Goal: Task Accomplishment & Management: Manage account settings

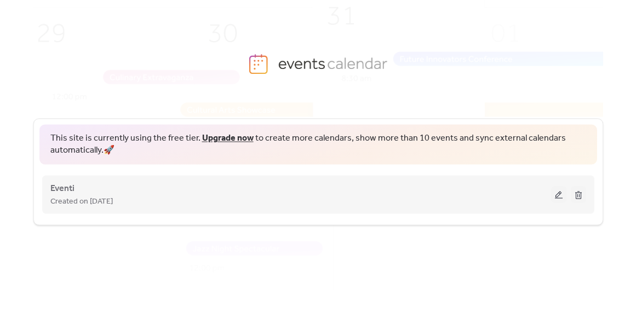
click at [562, 195] on button at bounding box center [558, 194] width 15 height 16
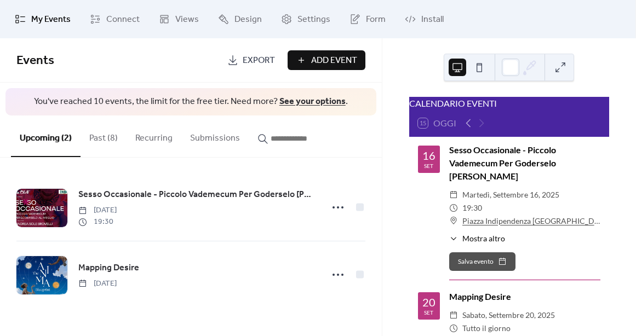
click at [306, 62] on div "Add Event" at bounding box center [327, 60] width 78 height 20
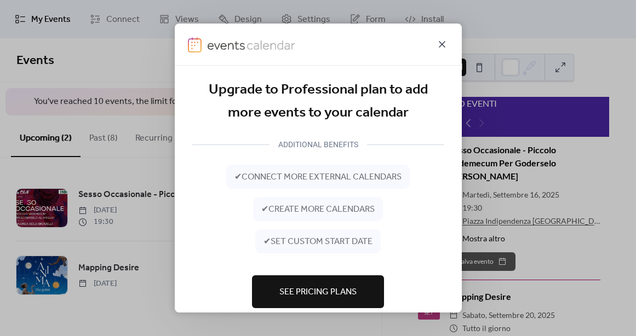
click at [444, 42] on icon at bounding box center [442, 44] width 7 height 7
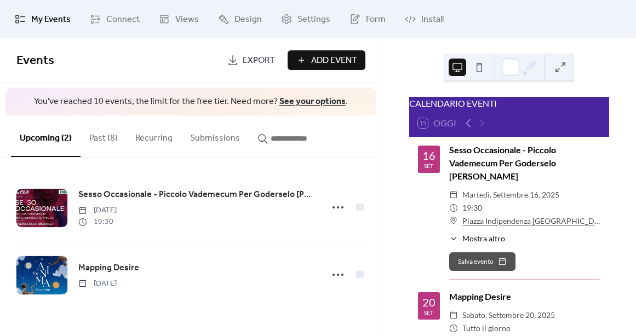
click at [113, 132] on button "Past (8)" at bounding box center [104, 136] width 46 height 41
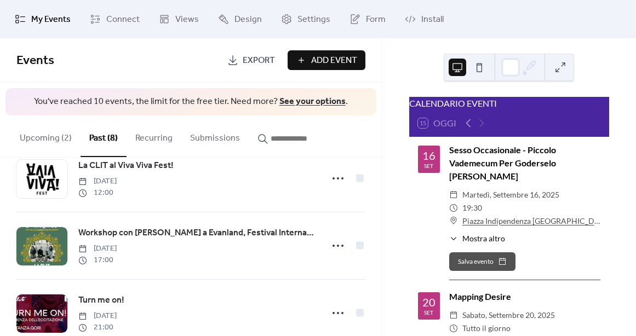
scroll to position [395, 0]
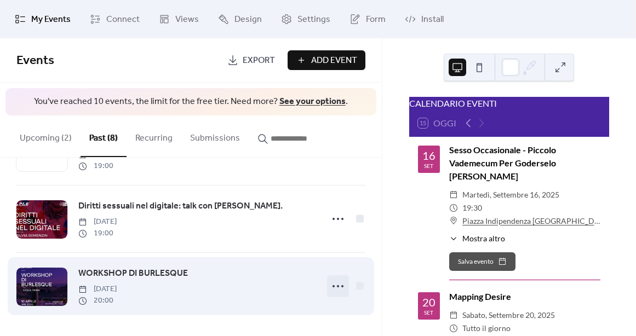
click at [336, 283] on icon at bounding box center [338, 287] width 18 height 18
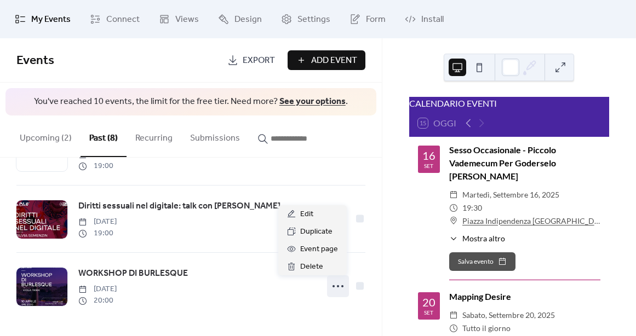
click at [241, 56] on link "Export" at bounding box center [251, 60] width 64 height 20
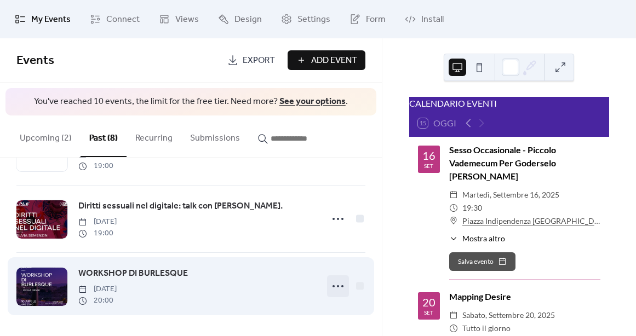
click at [330, 285] on icon at bounding box center [338, 287] width 18 height 18
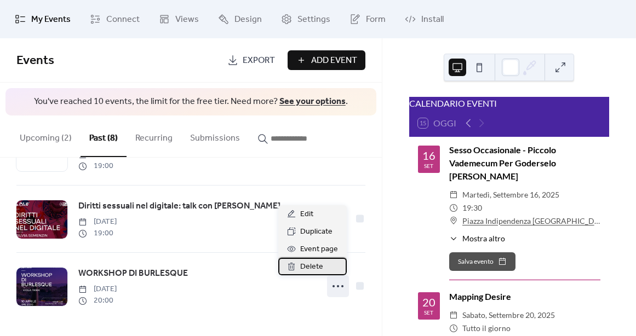
click at [323, 270] on div "Delete" at bounding box center [312, 267] width 68 height 18
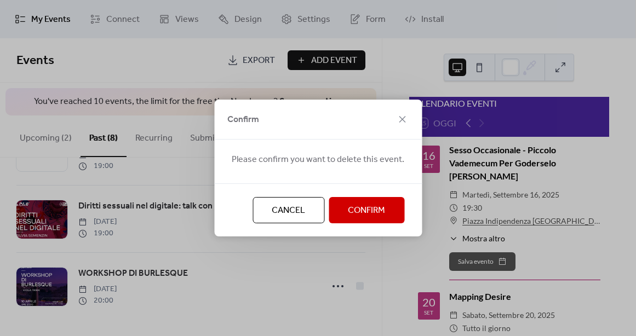
click at [350, 216] on span "Confirm" at bounding box center [366, 210] width 37 height 13
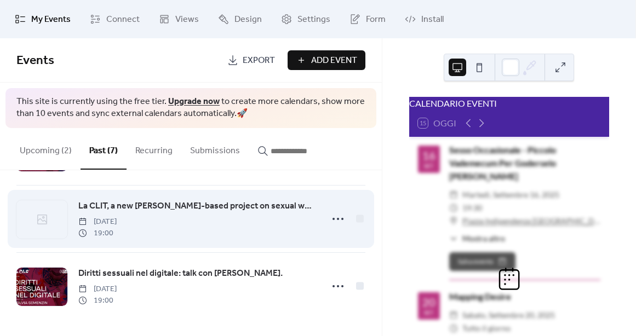
scroll to position [340, 0]
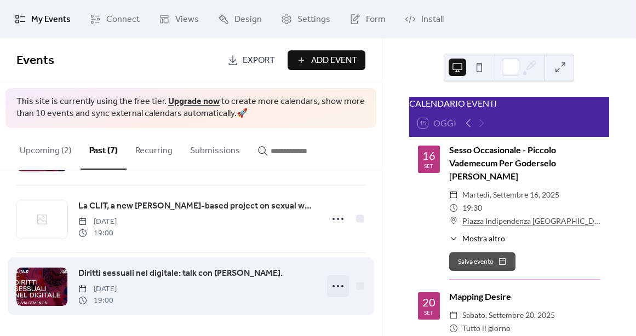
click at [333, 285] on icon at bounding box center [338, 287] width 18 height 18
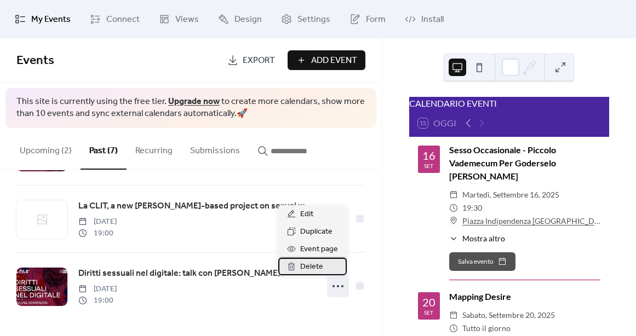
click at [324, 269] on div "Delete" at bounding box center [312, 267] width 68 height 18
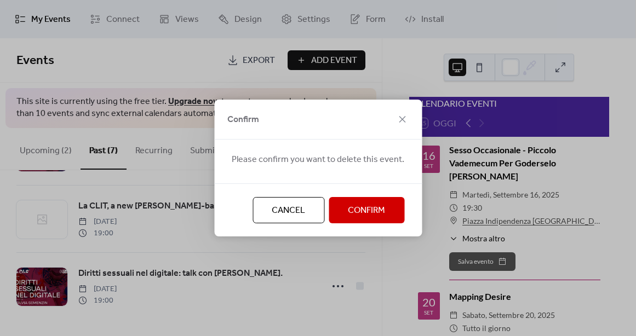
click at [363, 218] on span "Confirm" at bounding box center [366, 210] width 37 height 13
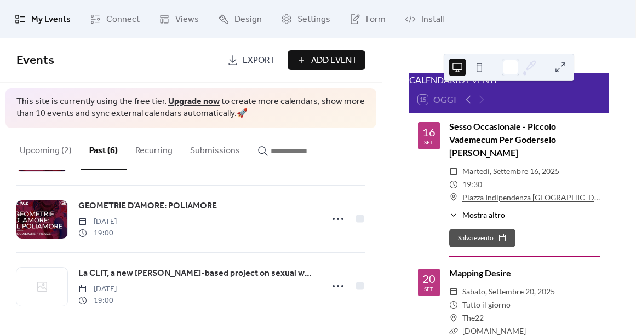
scroll to position [27, 0]
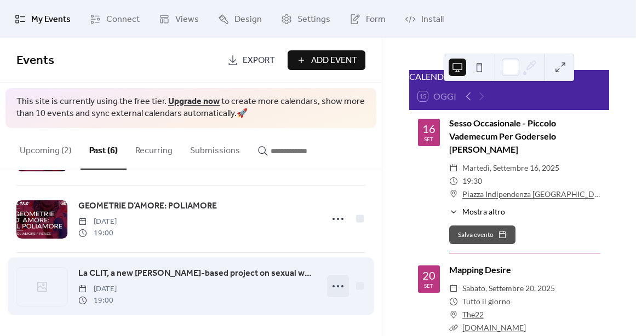
click at [331, 283] on icon at bounding box center [338, 287] width 18 height 18
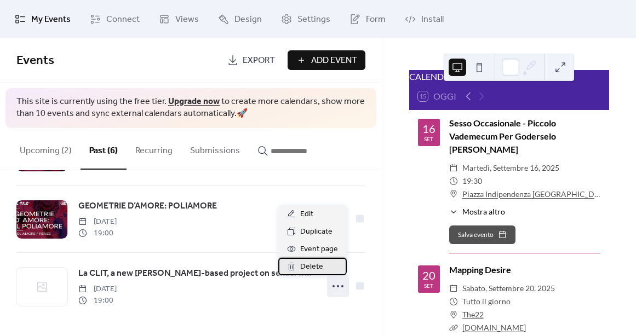
click at [329, 262] on div "Delete" at bounding box center [312, 267] width 68 height 18
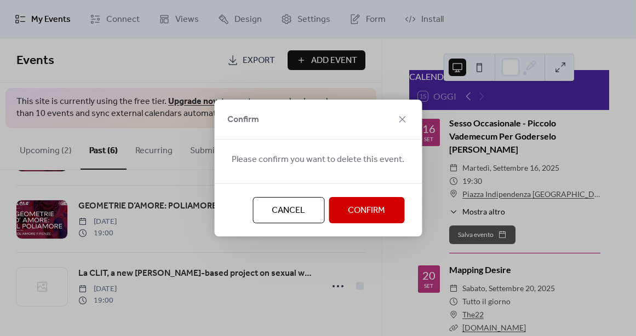
click at [348, 215] on span "Confirm" at bounding box center [366, 210] width 37 height 13
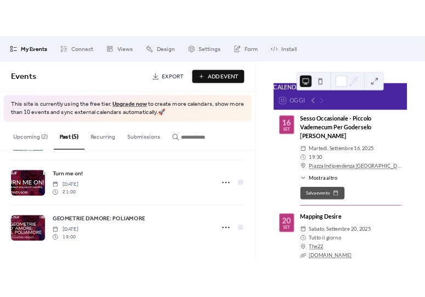
scroll to position [204, 0]
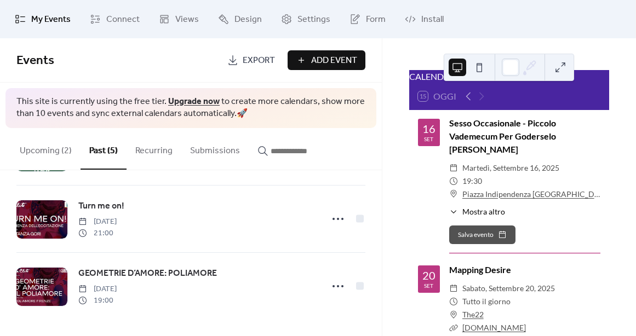
click at [335, 60] on span "Add Event" at bounding box center [334, 60] width 46 height 13
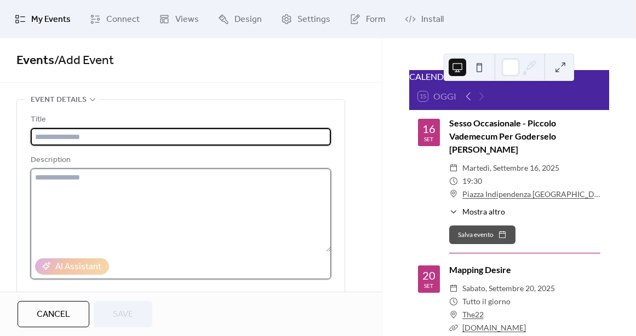
click at [107, 208] on textarea at bounding box center [181, 210] width 300 height 83
